Goal: Check status: Check status

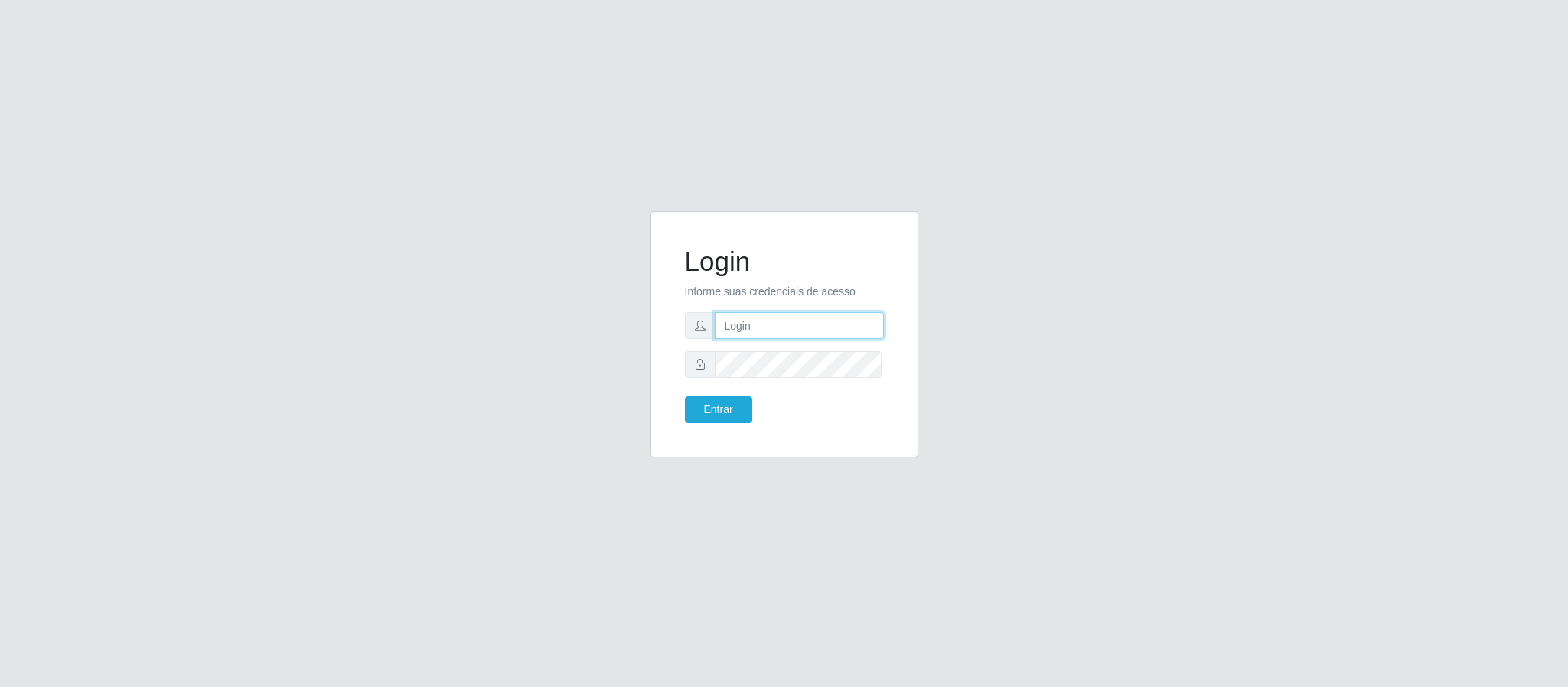
click at [769, 326] on input "text" at bounding box center [799, 325] width 169 height 27
type input "[PERSON_NAME].[PERSON_NAME]@queirozatacadao"
click at [685, 397] on button "Entrar" at bounding box center [718, 410] width 67 height 27
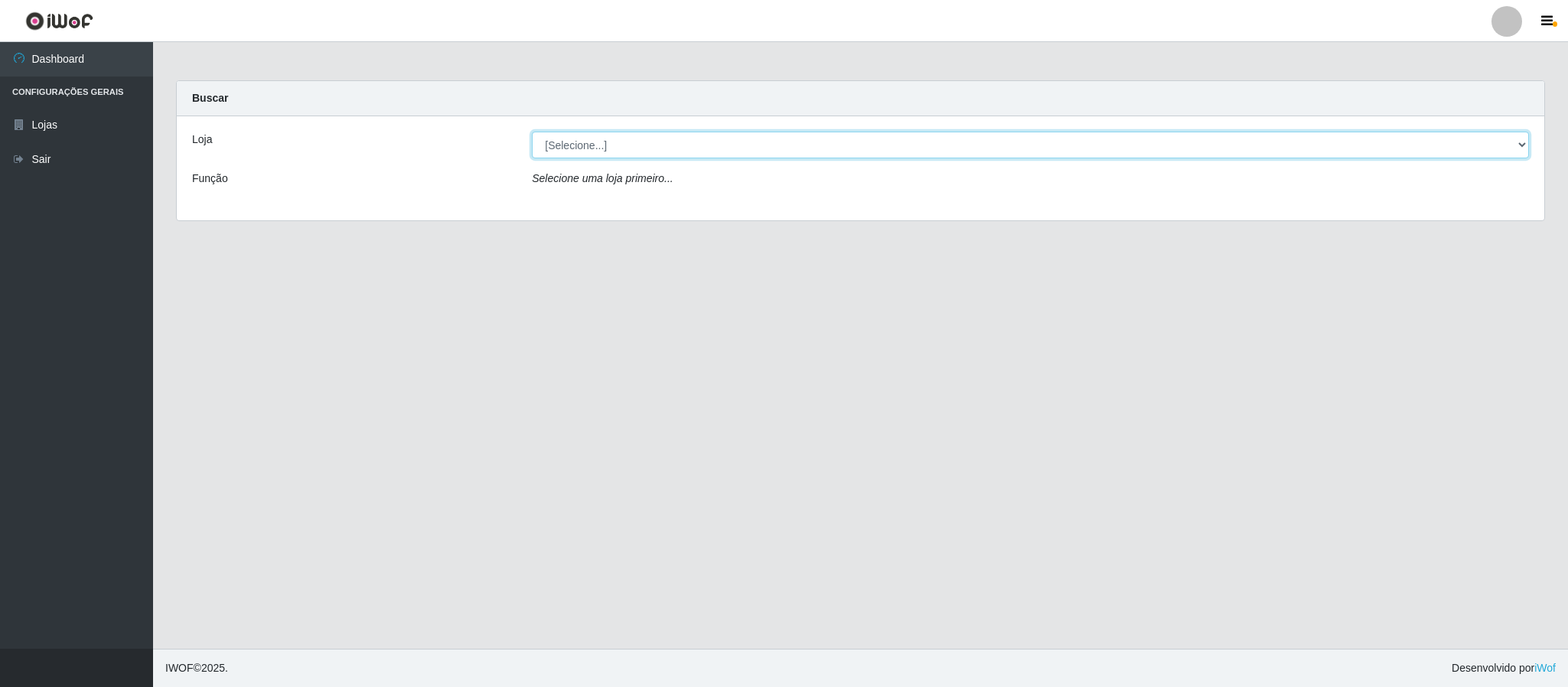
click at [1517, 150] on select "[Selecione...] Queiroz Atacadão - Coophab" at bounding box center [1030, 144] width 997 height 27
select select "463"
click at [532, 131] on select "[Selecione...] Queiroz Atacadão - Coophab" at bounding box center [1030, 144] width 997 height 27
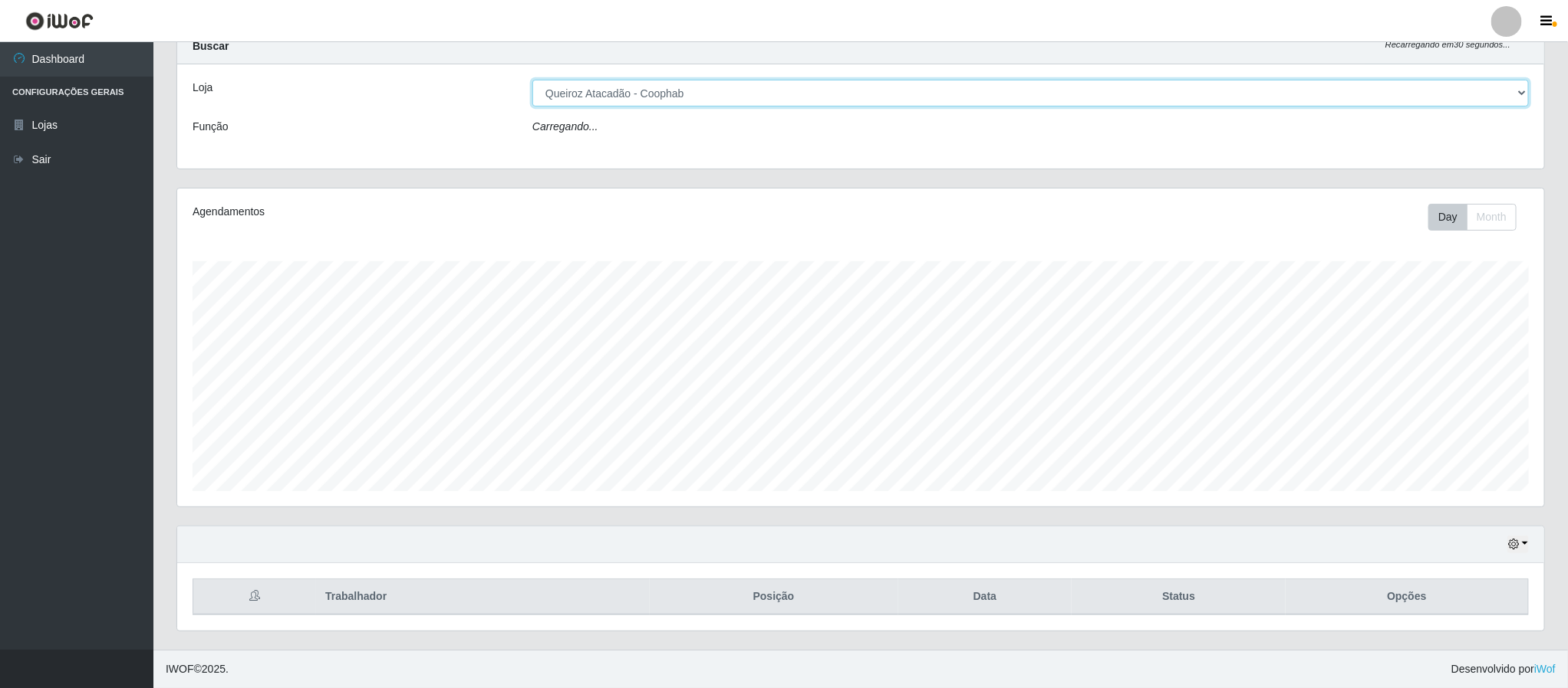
scroll to position [61, 0]
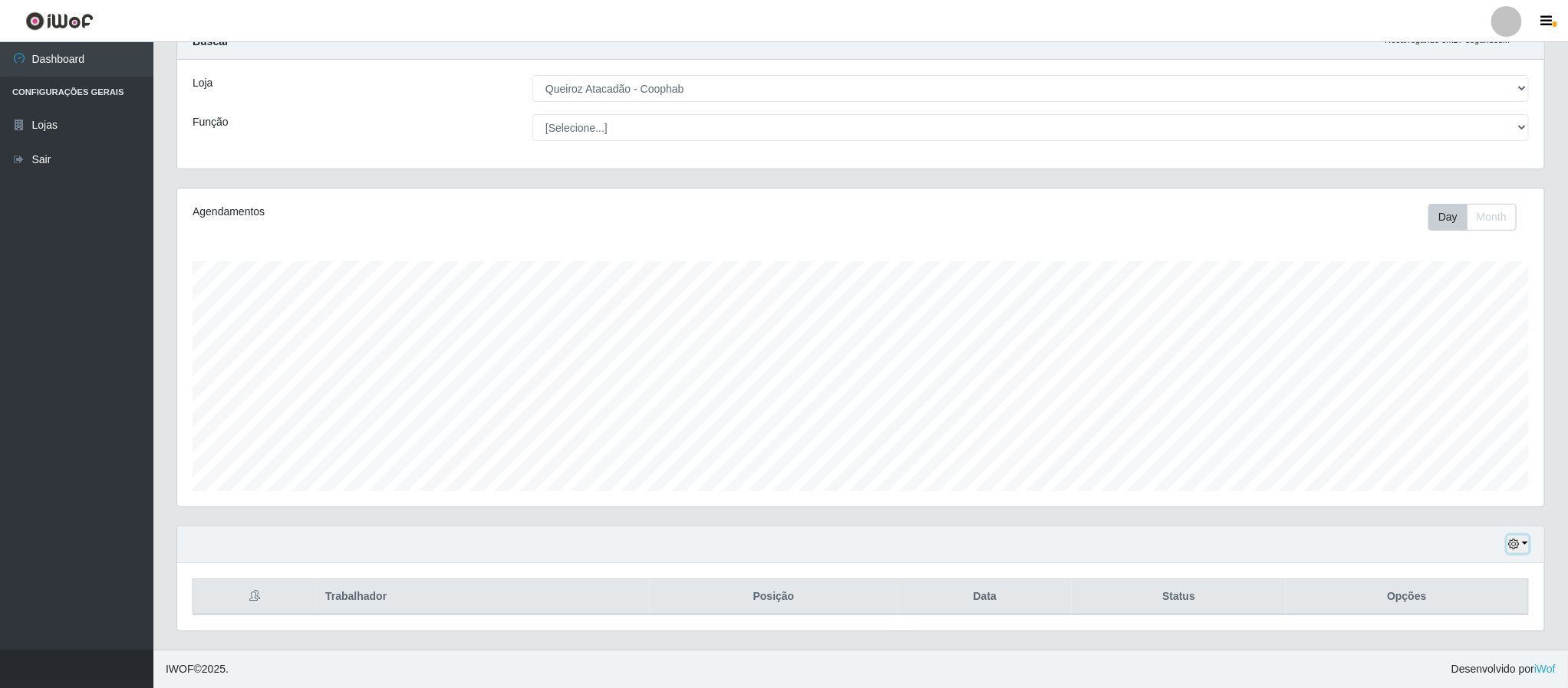
click at [1527, 543] on button "button" at bounding box center [1518, 545] width 21 height 18
click at [1460, 448] on button "3 dias" at bounding box center [1466, 453] width 121 height 32
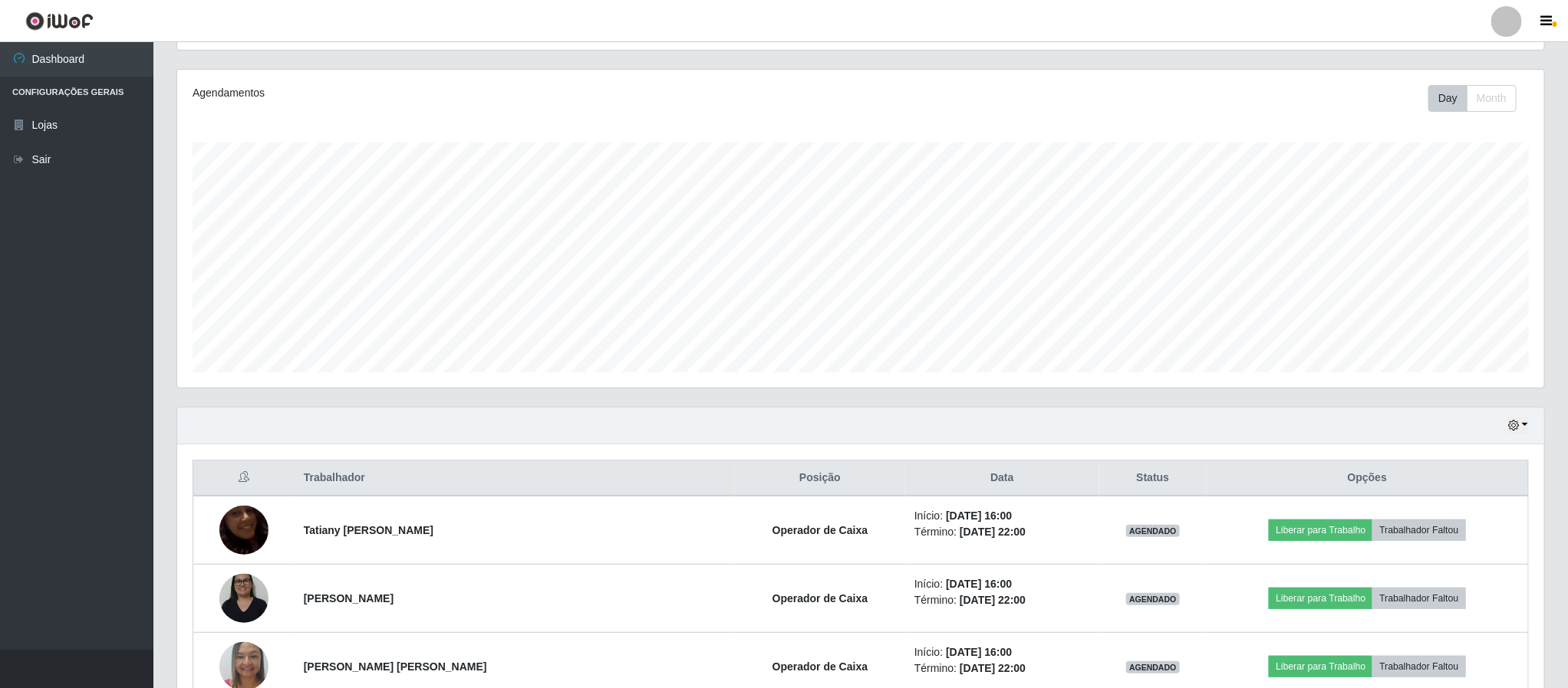
scroll to position [291, 0]
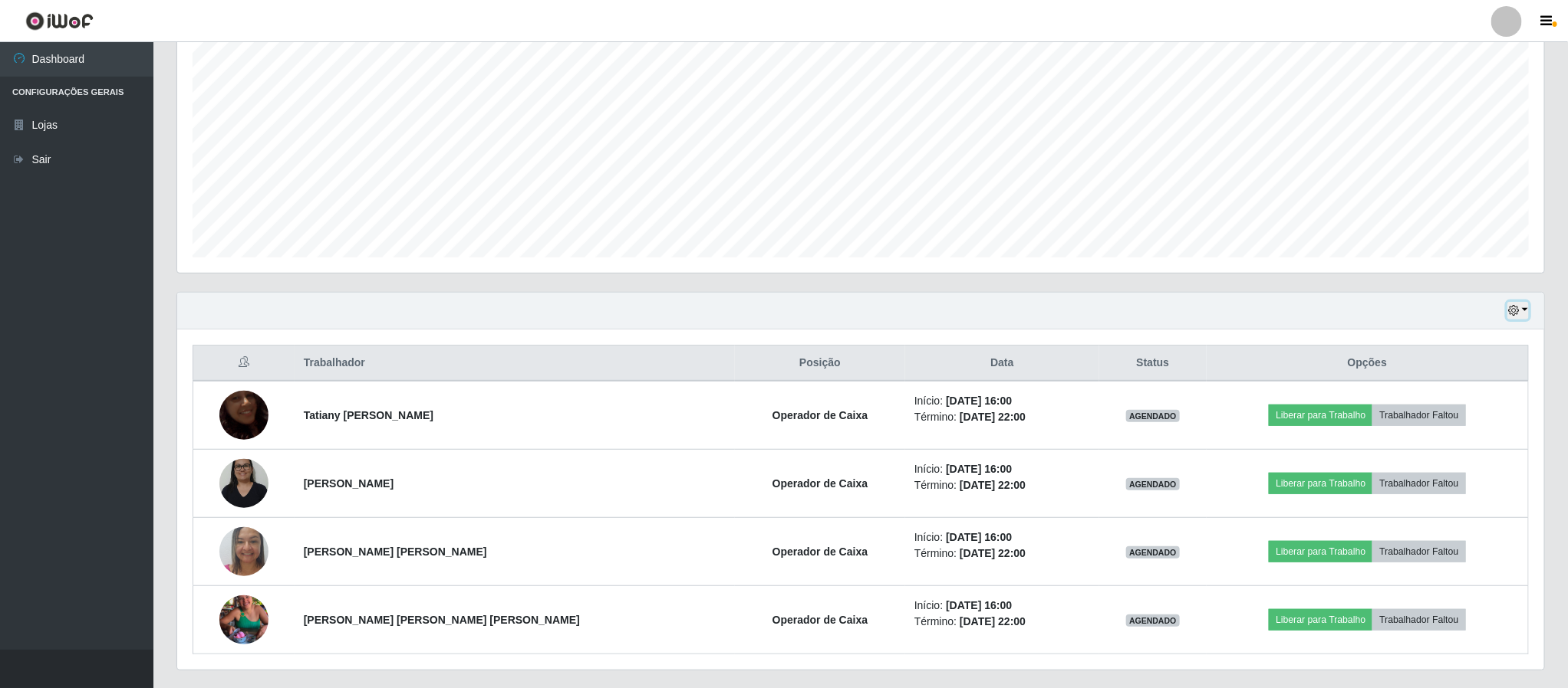
click at [1528, 311] on button "button" at bounding box center [1518, 311] width 21 height 18
click at [1444, 435] on button "1 Semana" at bounding box center [1466, 435] width 121 height 32
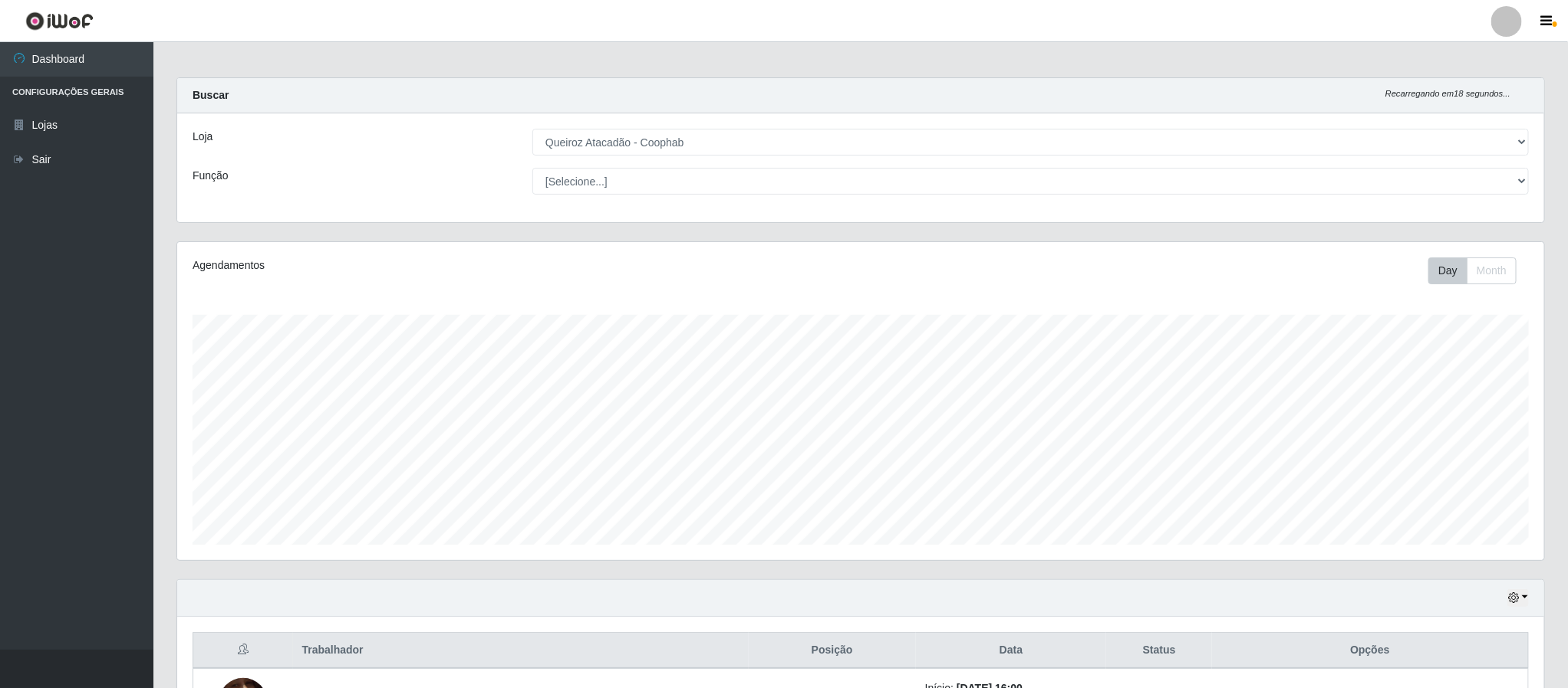
scroll to position [0, 0]
